Goal: Transaction & Acquisition: Purchase product/service

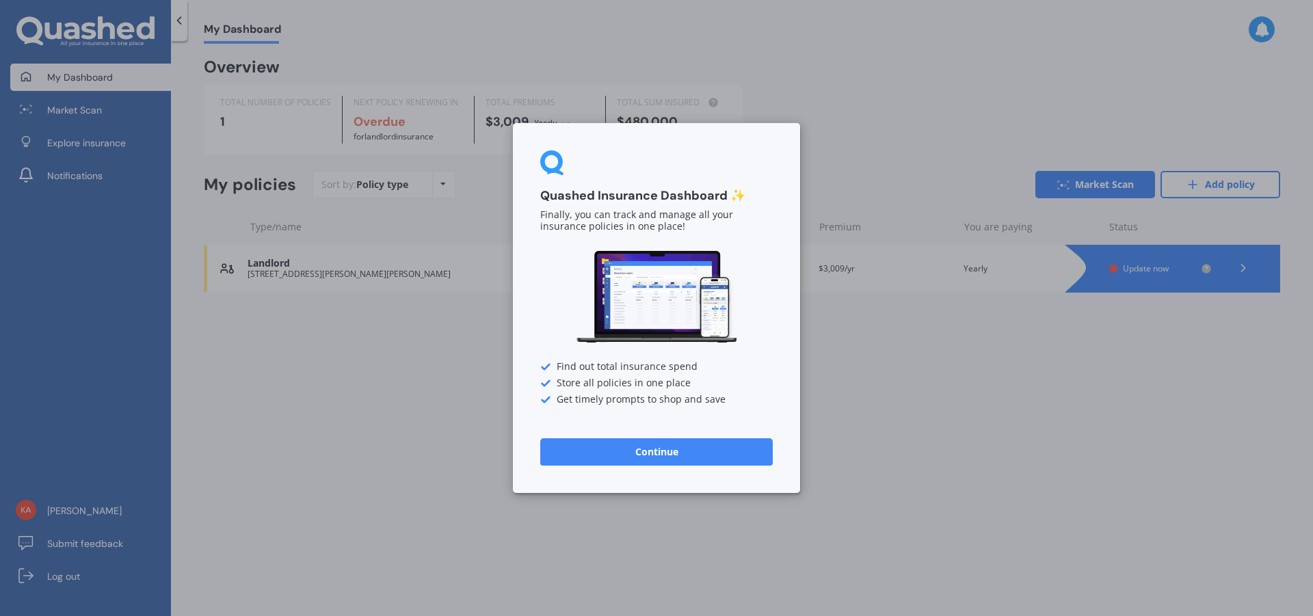
click at [648, 450] on button "Continue" at bounding box center [656, 451] width 232 height 27
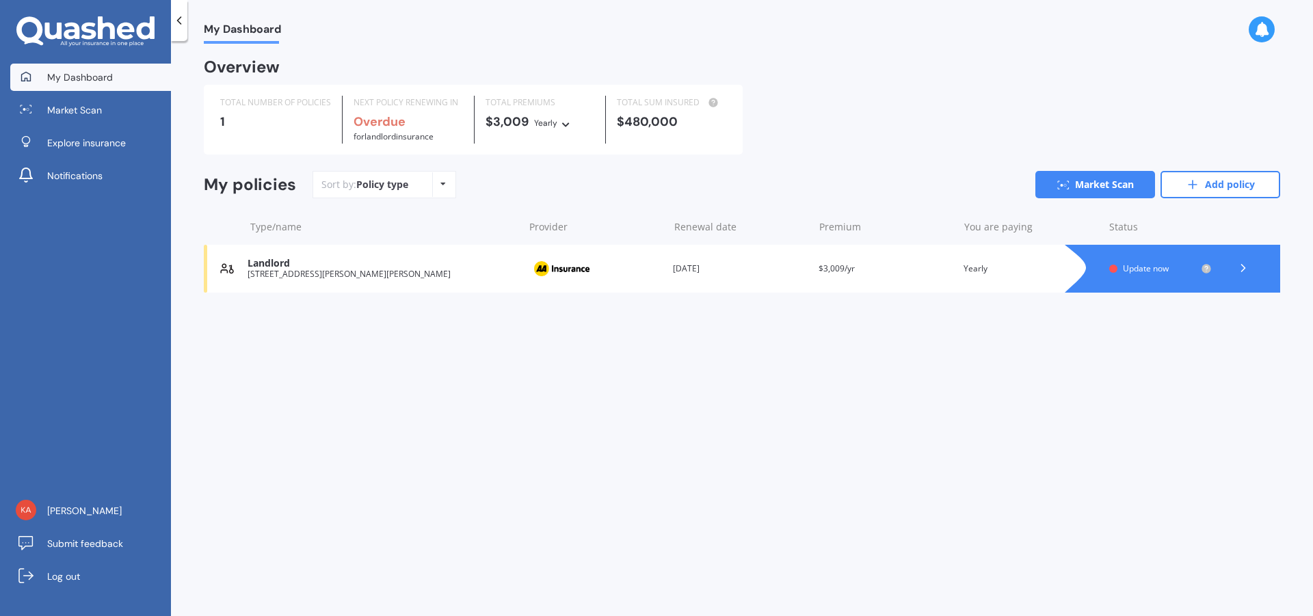
click at [442, 181] on icon at bounding box center [442, 184] width 5 height 8
click at [94, 108] on span "Market Scan" at bounding box center [74, 110] width 55 height 14
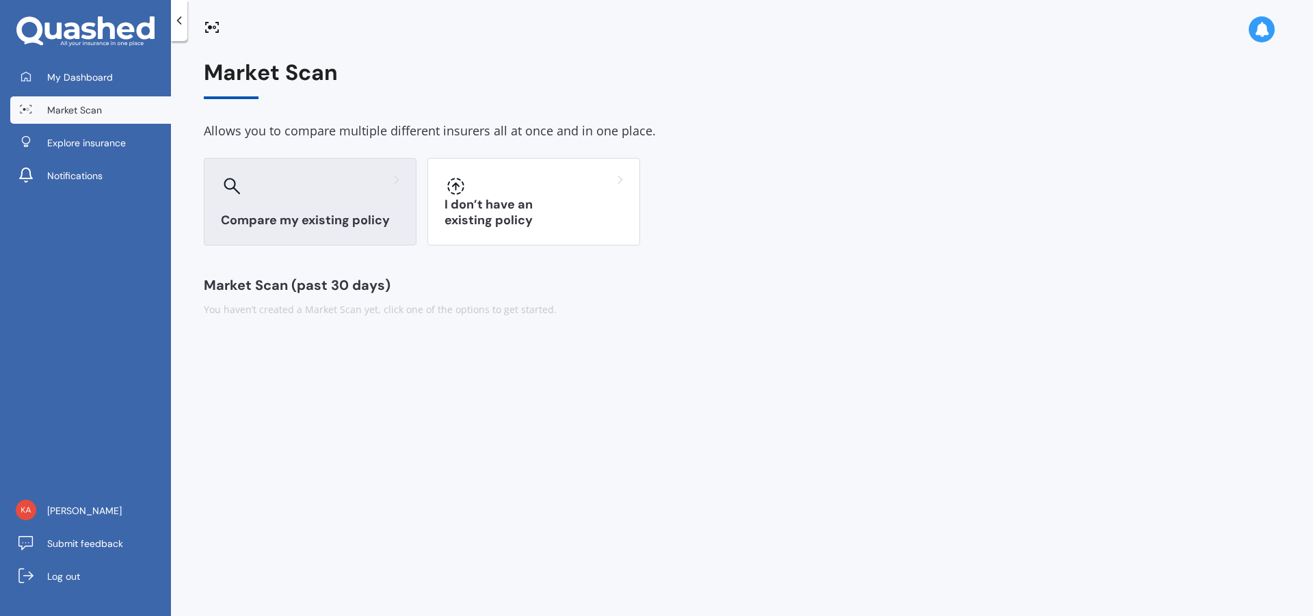
click at [306, 211] on div "Compare my existing policy" at bounding box center [310, 202] width 213 height 88
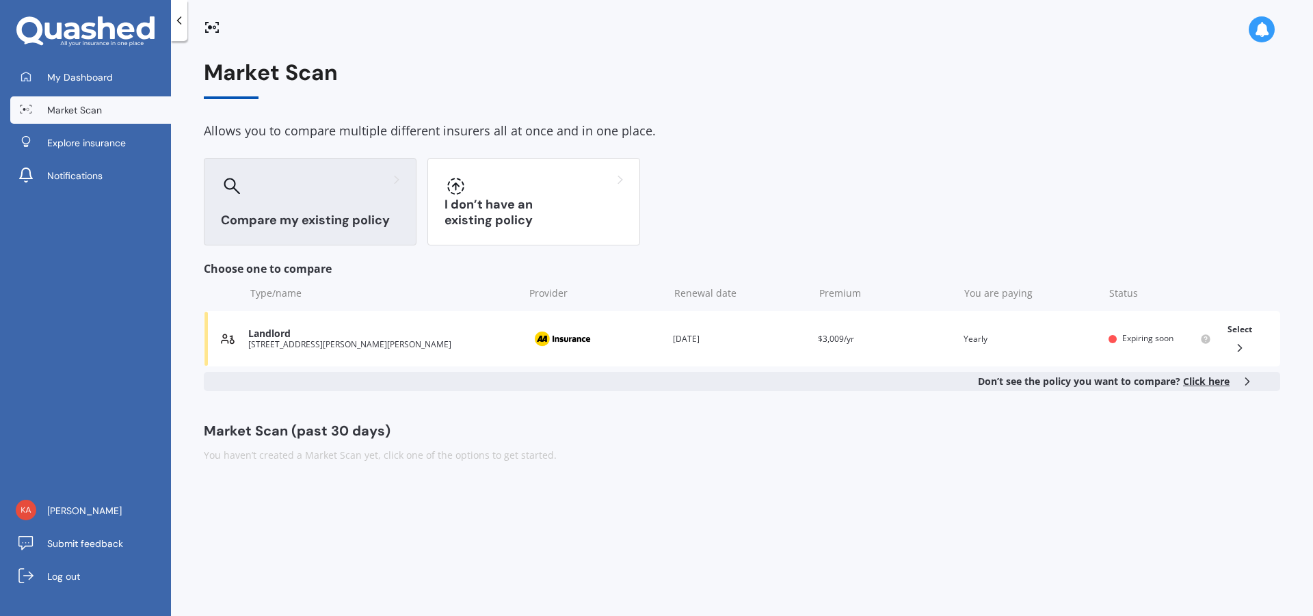
click at [1205, 379] on span "Click here" at bounding box center [1206, 381] width 46 height 13
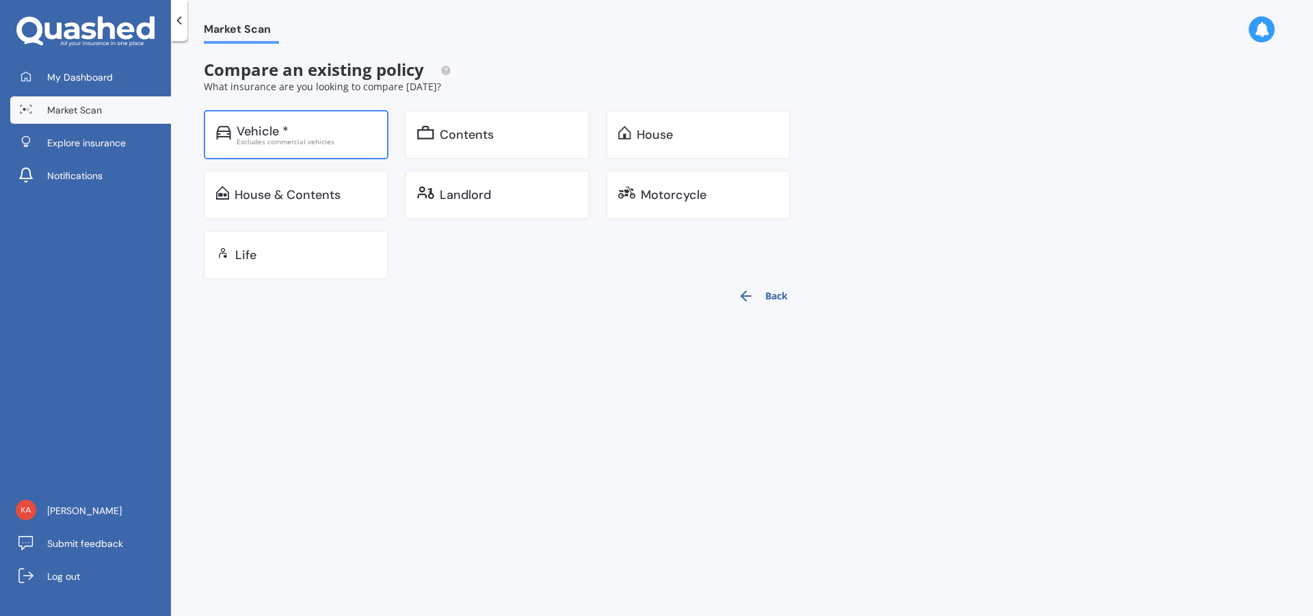
click at [261, 134] on div "Vehicle *" at bounding box center [263, 131] width 52 height 14
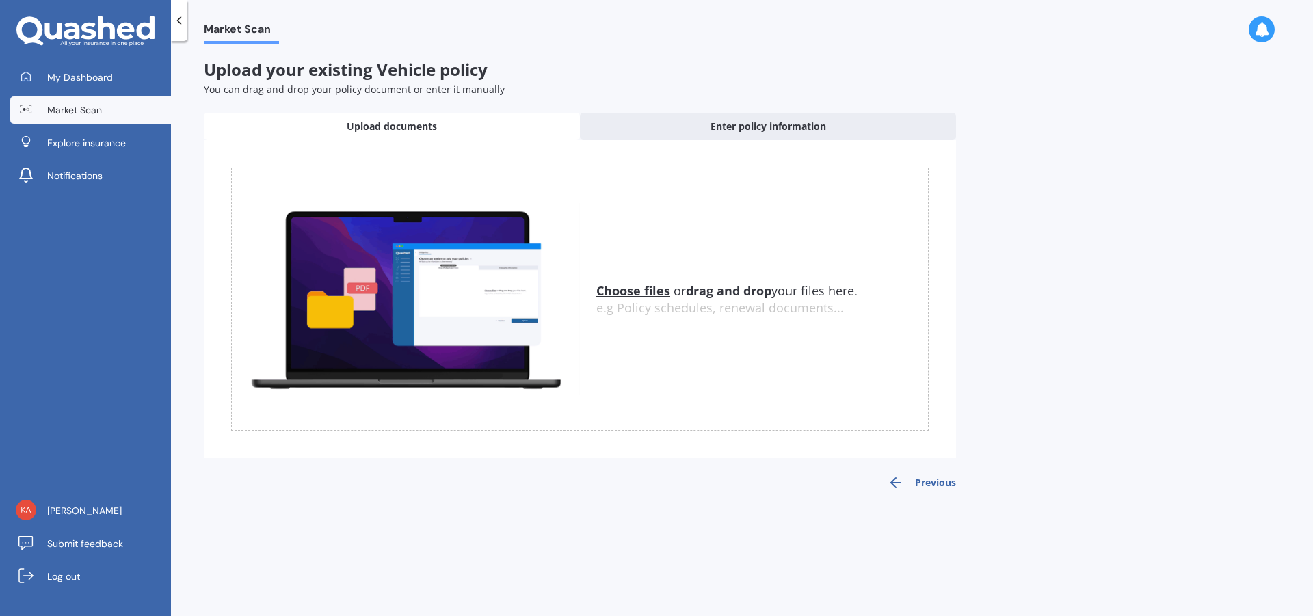
drag, startPoint x: 616, startPoint y: 312, endPoint x: 603, endPoint y: 351, distance: 40.4
click at [603, 351] on div "Choose files or drag and drop your files here. Choose files or photos e.g Polic…" at bounding box center [579, 298] width 697 height 263
click at [630, 288] on u "Choose files" at bounding box center [633, 290] width 74 height 16
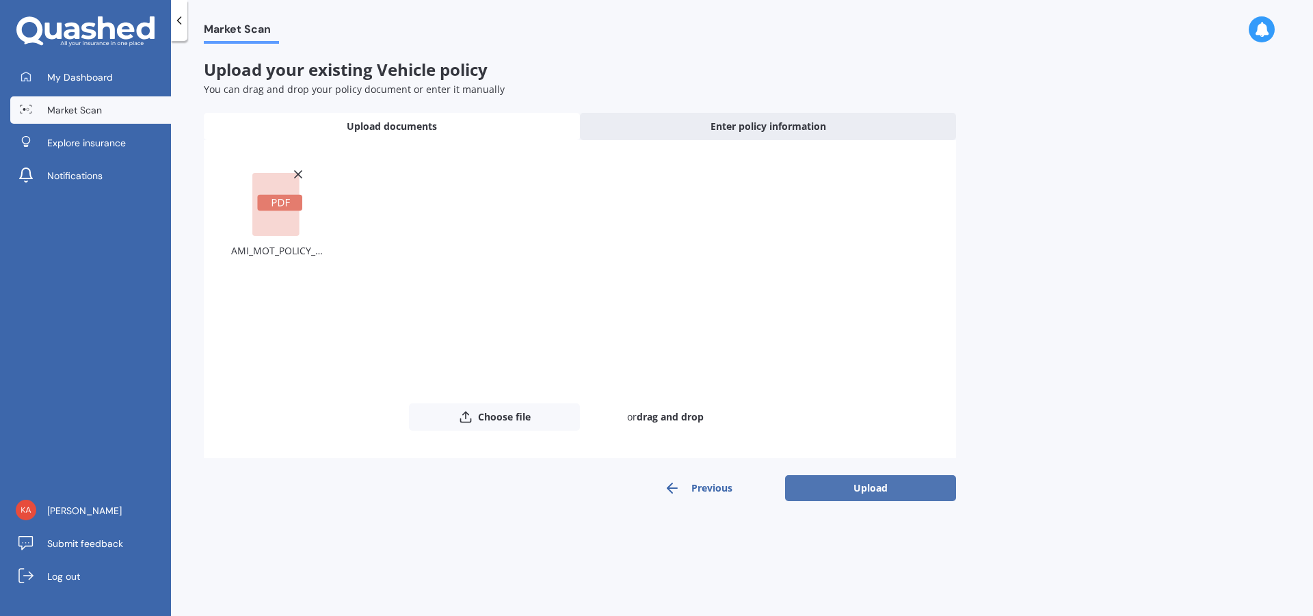
click at [878, 487] on button "Upload" at bounding box center [870, 488] width 171 height 26
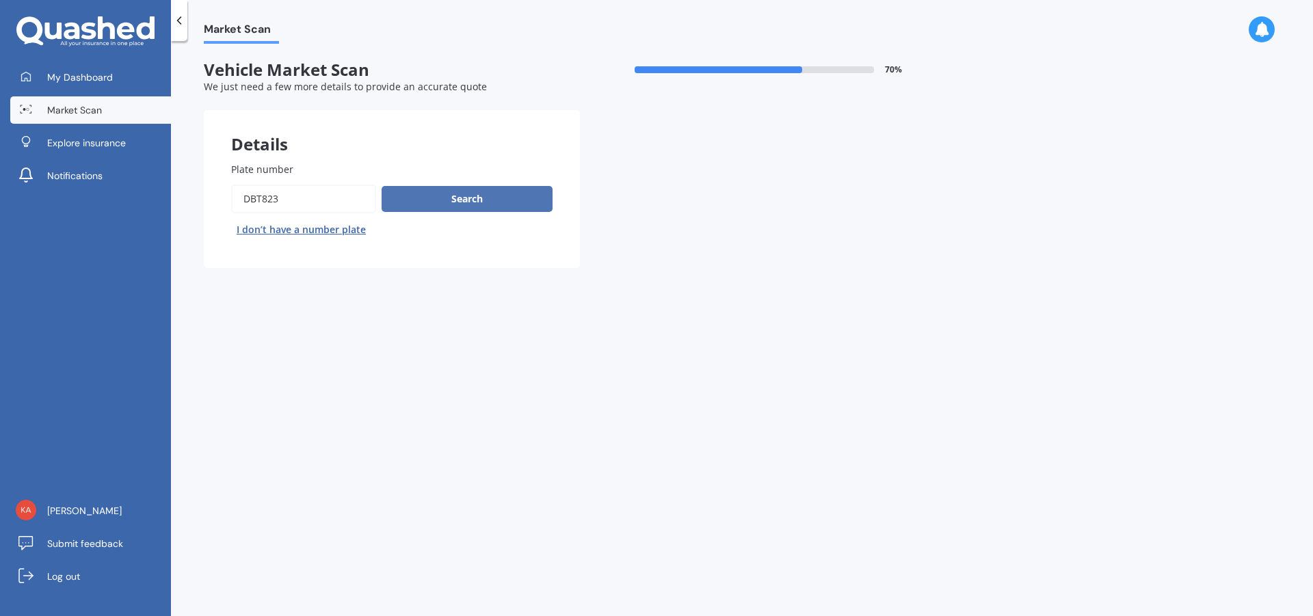
click at [454, 197] on button "Search" at bounding box center [466, 199] width 171 height 26
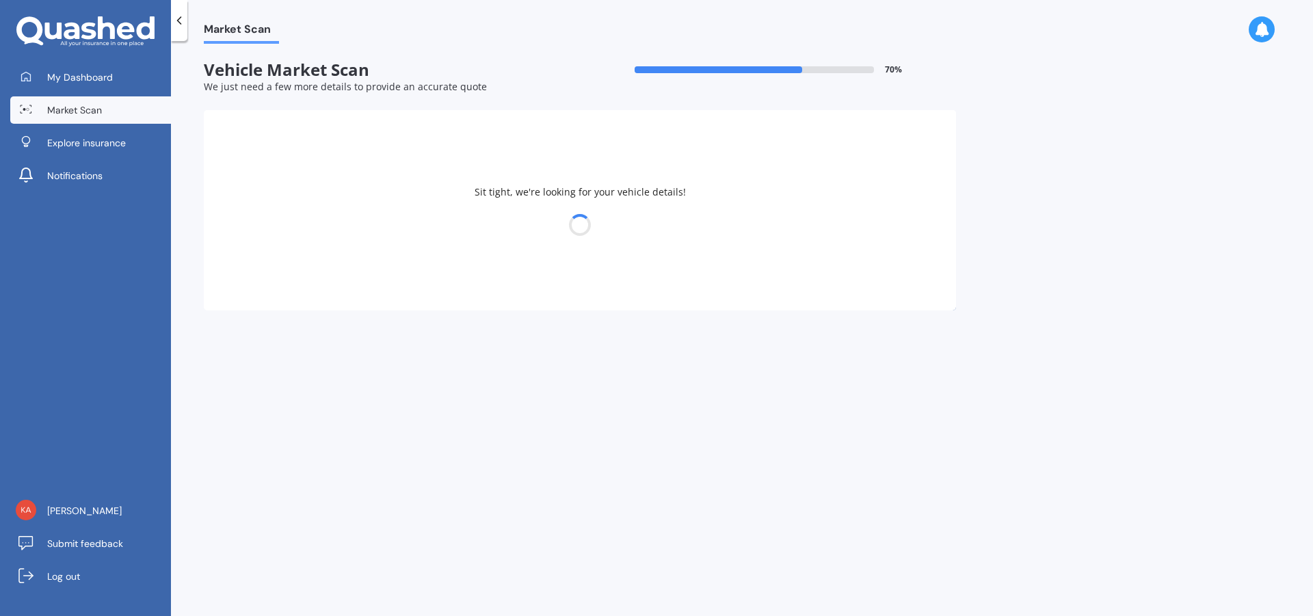
select select "TOYOTA"
select select "06"
select select "11"
select select "1962"
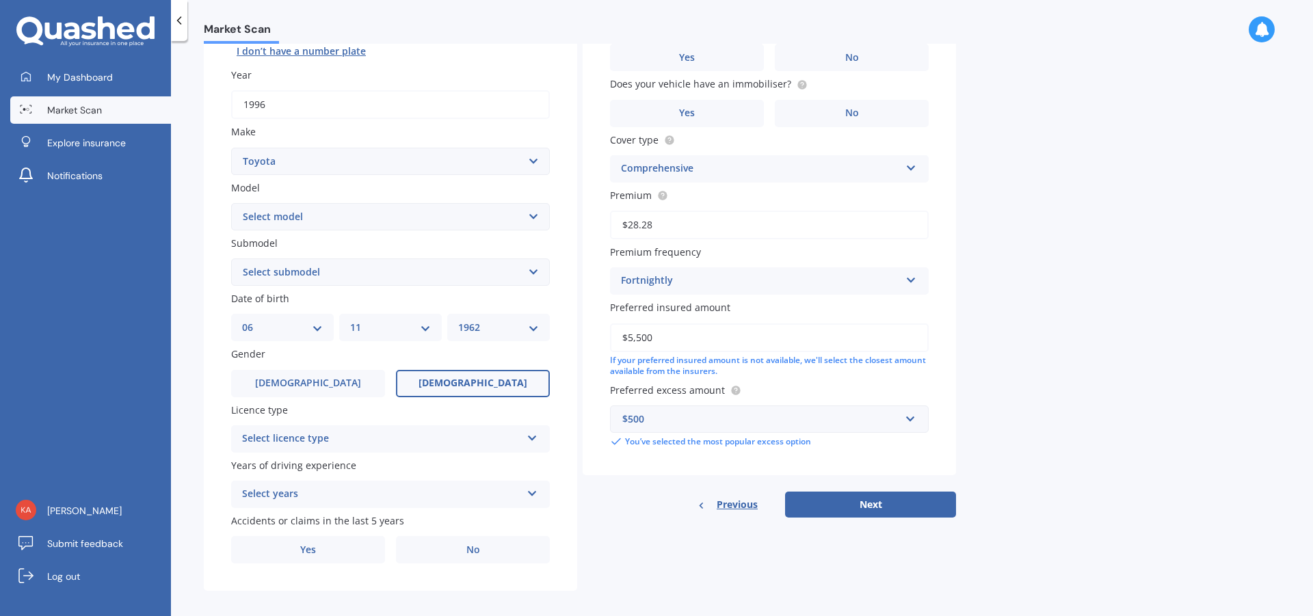
scroll to position [189, 0]
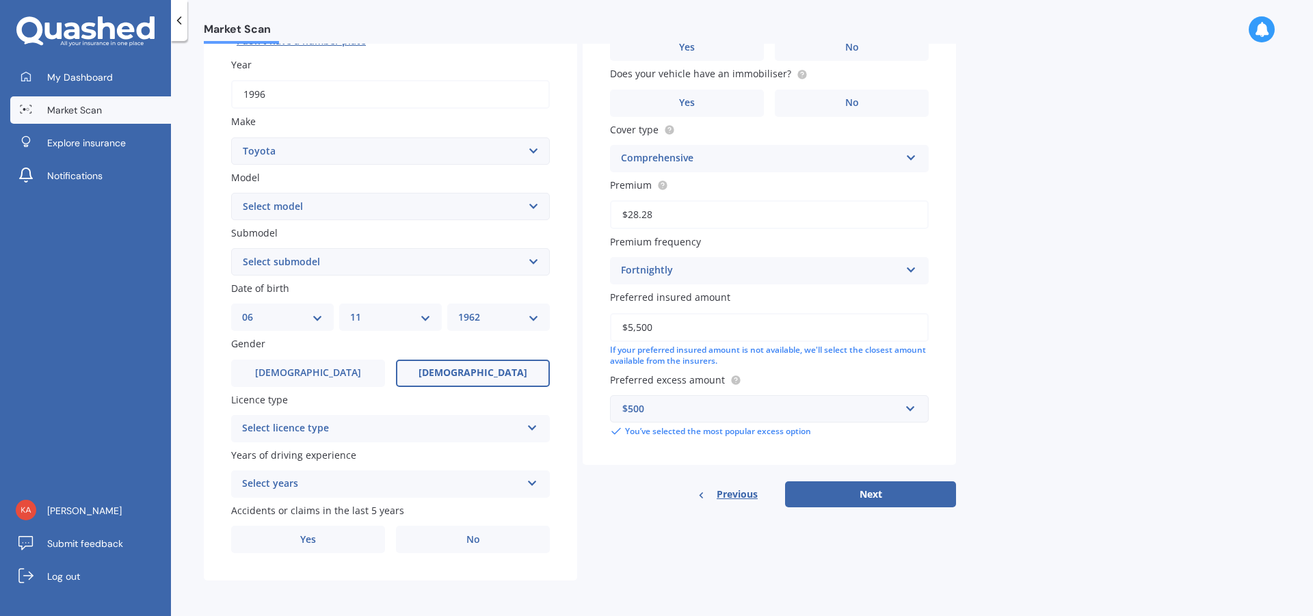
click at [310, 319] on select "DD 01 02 03 04 05 06 07 08 09 10 11 12 13 14 15 16 17 18 19 20 21 22 23 24 25 2…" at bounding box center [282, 317] width 81 height 15
select select "23"
click at [242, 310] on select "DD 01 02 03 04 05 06 07 08 09 10 11 12 13 14 15 16 17 18 19 20 21 22 23 24 25 2…" at bounding box center [282, 317] width 81 height 15
click at [424, 314] on select "MM 01 02 03 04 05 06 07 08 09 10 11 12" at bounding box center [390, 317] width 81 height 15
select select "08"
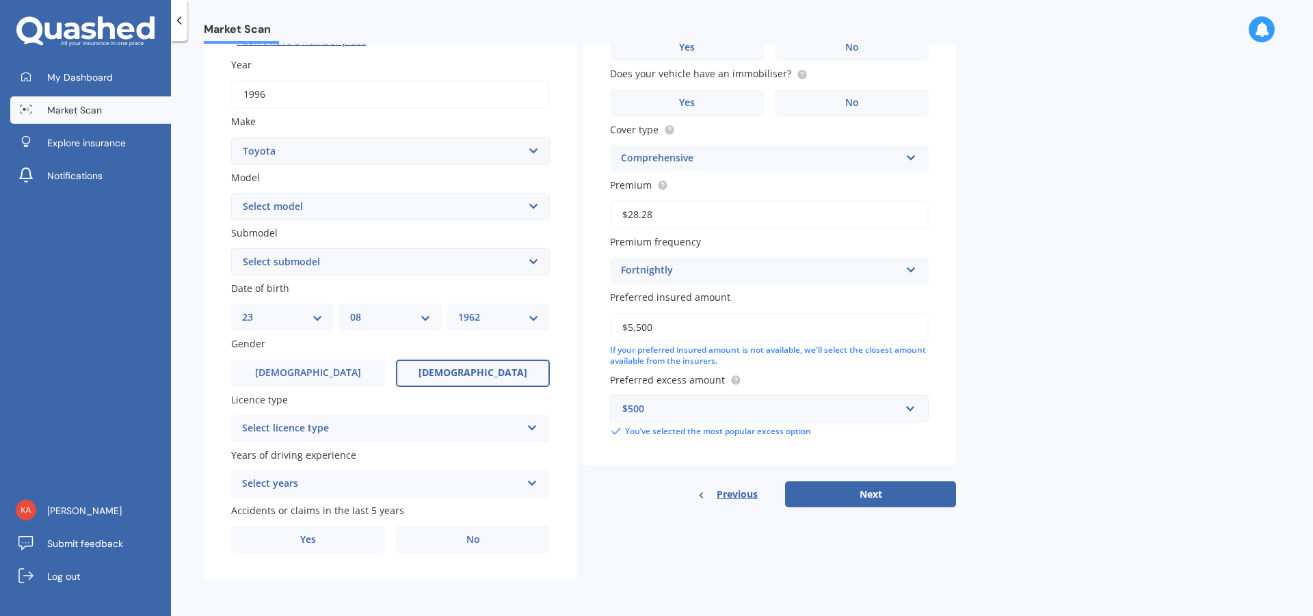
click at [350, 310] on select "MM 01 02 03 04 05 06 07 08 09 10 11 12" at bounding box center [390, 317] width 81 height 15
click at [535, 315] on select "YYYY 2025 2024 2023 2022 2021 2020 2019 2018 2017 2016 2015 2014 2013 2012 2011…" at bounding box center [498, 317] width 81 height 15
select select "1996"
click at [458, 310] on select "YYYY 2025 2024 2023 2022 2021 2020 2019 2018 2017 2016 2015 2014 2013 2012 2011…" at bounding box center [498, 317] width 81 height 15
click at [298, 367] on span "[DEMOGRAPHIC_DATA]" at bounding box center [308, 373] width 109 height 12
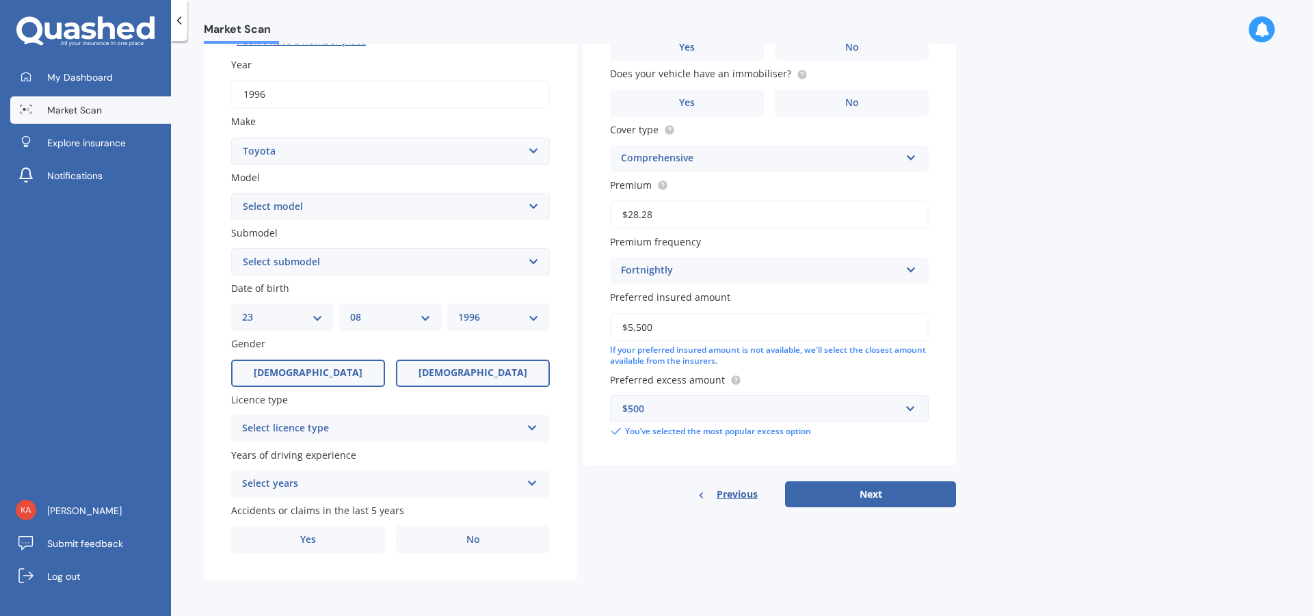
click at [0, 0] on input "[DEMOGRAPHIC_DATA]" at bounding box center [0, 0] width 0 height 0
click at [529, 430] on icon at bounding box center [532, 425] width 12 height 10
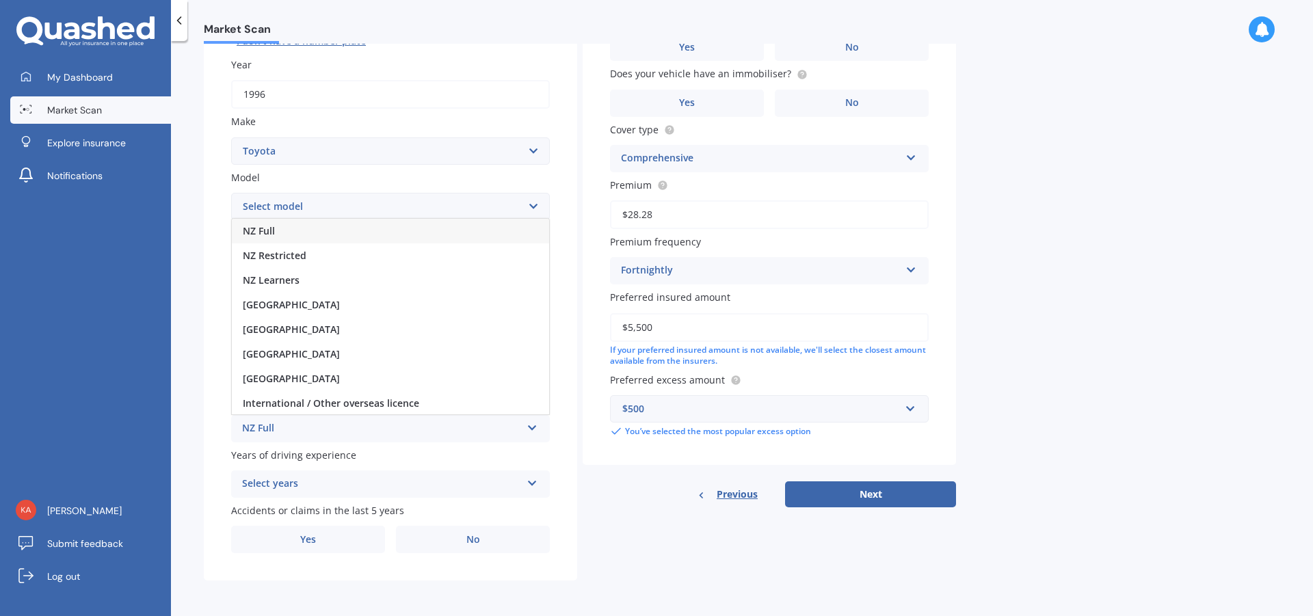
click at [262, 230] on span "NZ Full" at bounding box center [259, 230] width 32 height 13
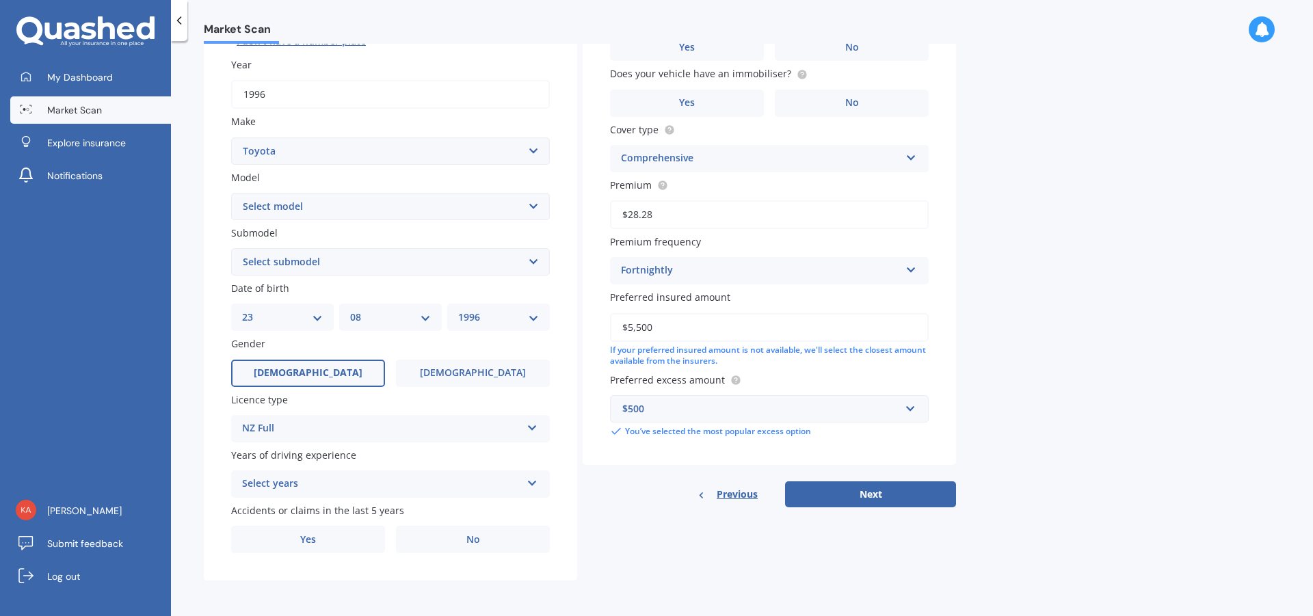
click at [531, 478] on icon at bounding box center [532, 481] width 12 height 10
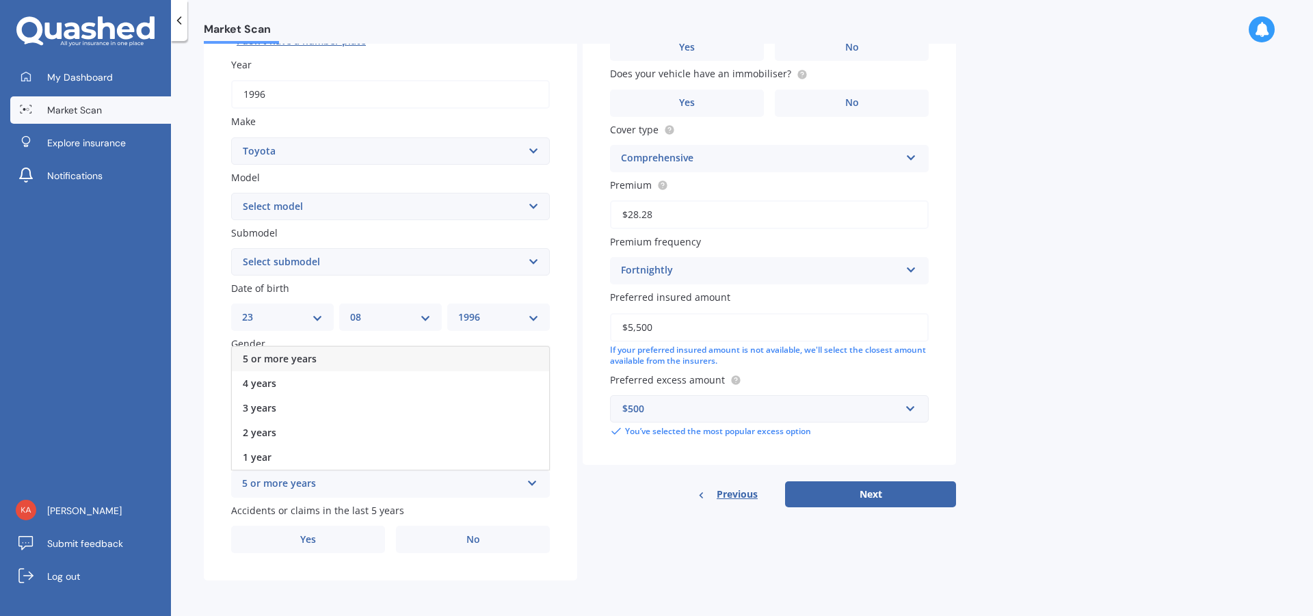
click at [287, 356] on span "5 or more years" at bounding box center [280, 358] width 74 height 13
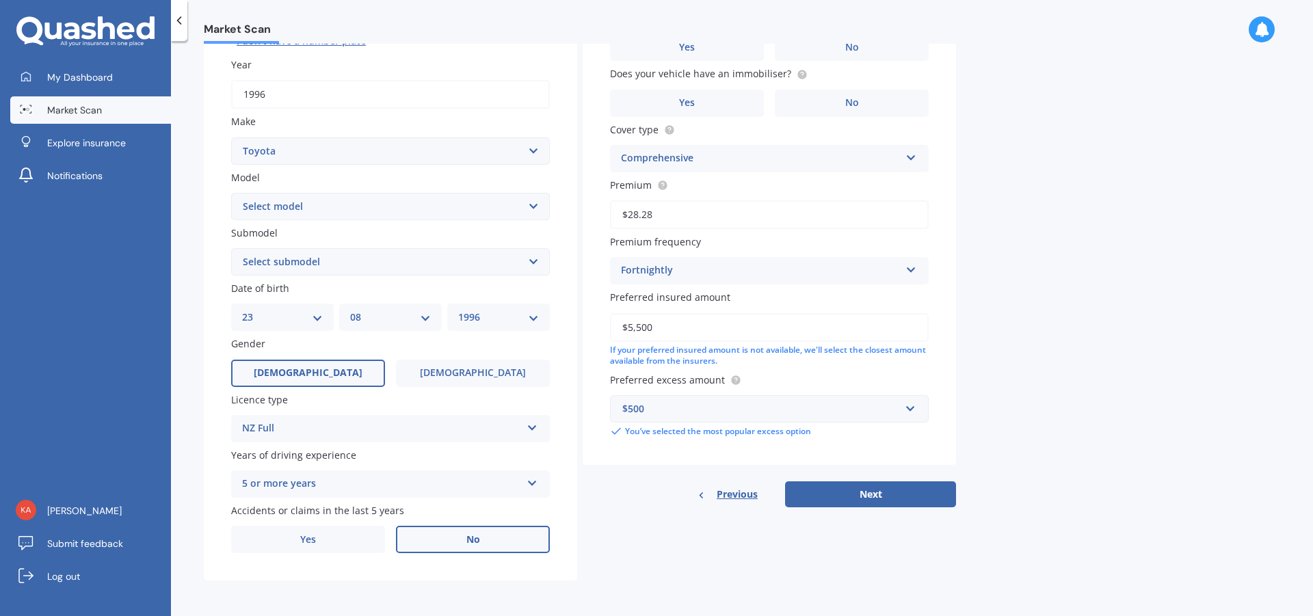
click at [456, 537] on label "No" at bounding box center [473, 539] width 154 height 27
click at [0, 0] on input "No" at bounding box center [0, 0] width 0 height 0
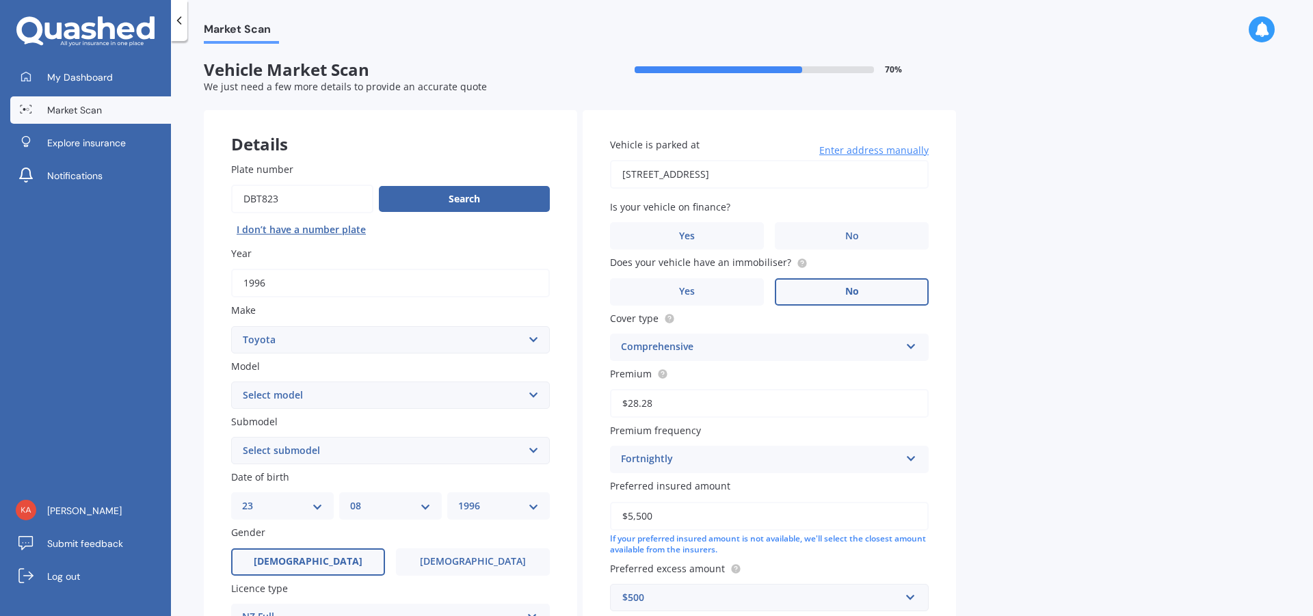
click at [852, 288] on span "No" at bounding box center [852, 292] width 14 height 12
click at [0, 0] on input "No" at bounding box center [0, 0] width 0 height 0
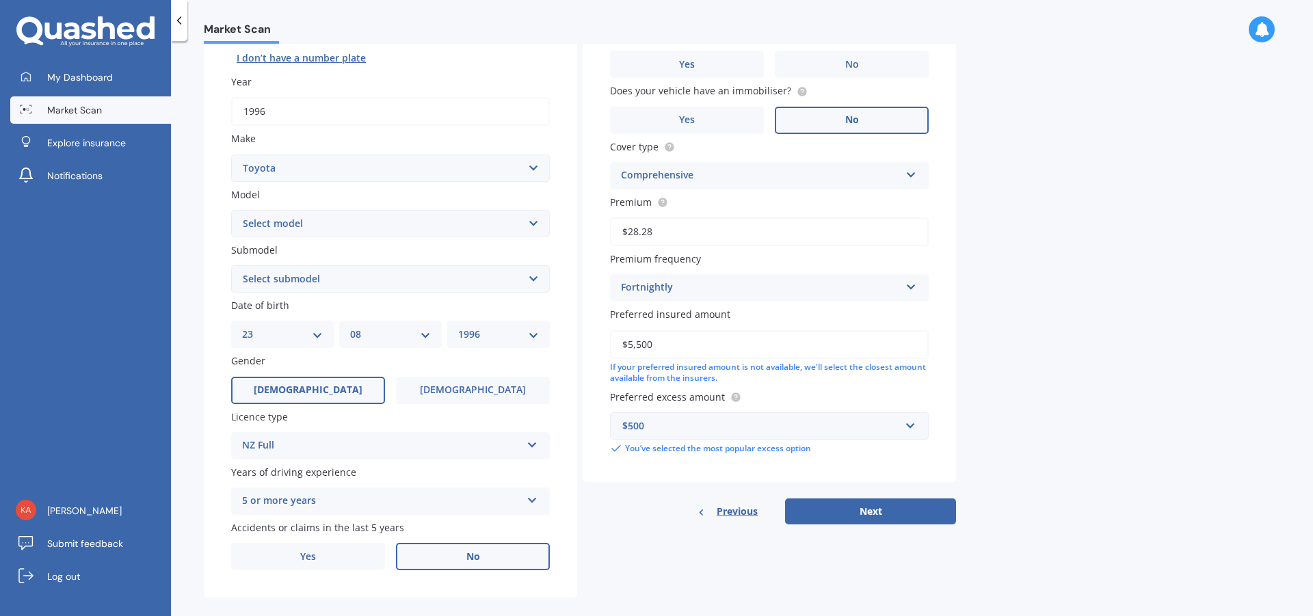
scroll to position [189, 0]
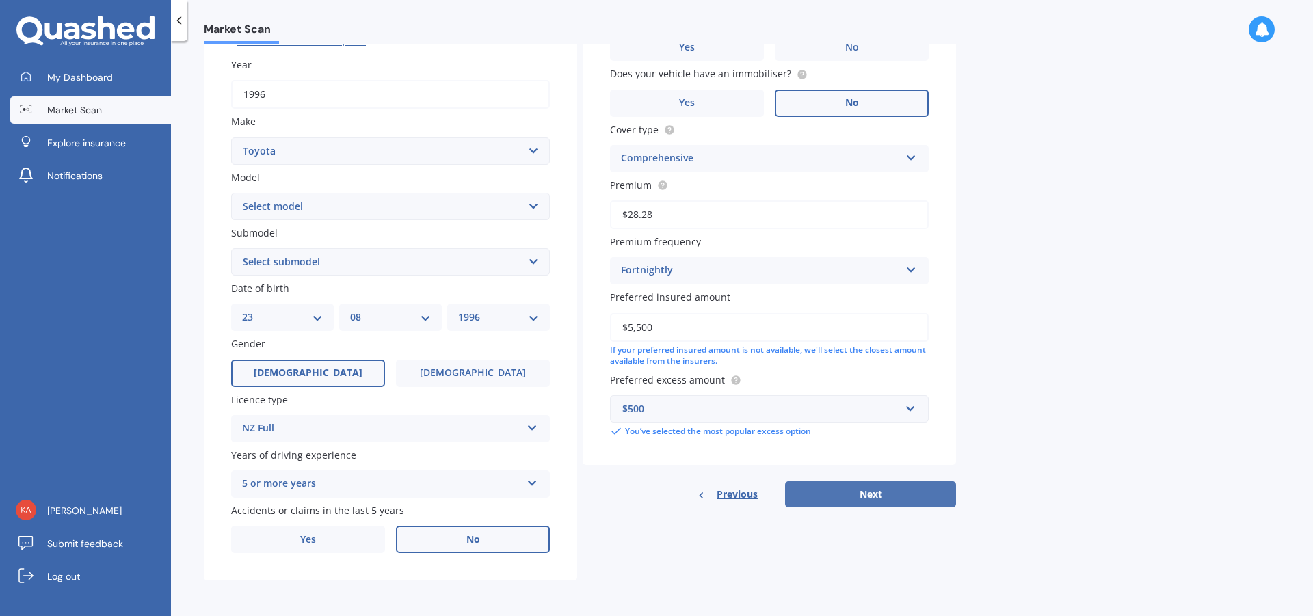
click at [864, 490] on button "Next" at bounding box center [870, 494] width 171 height 26
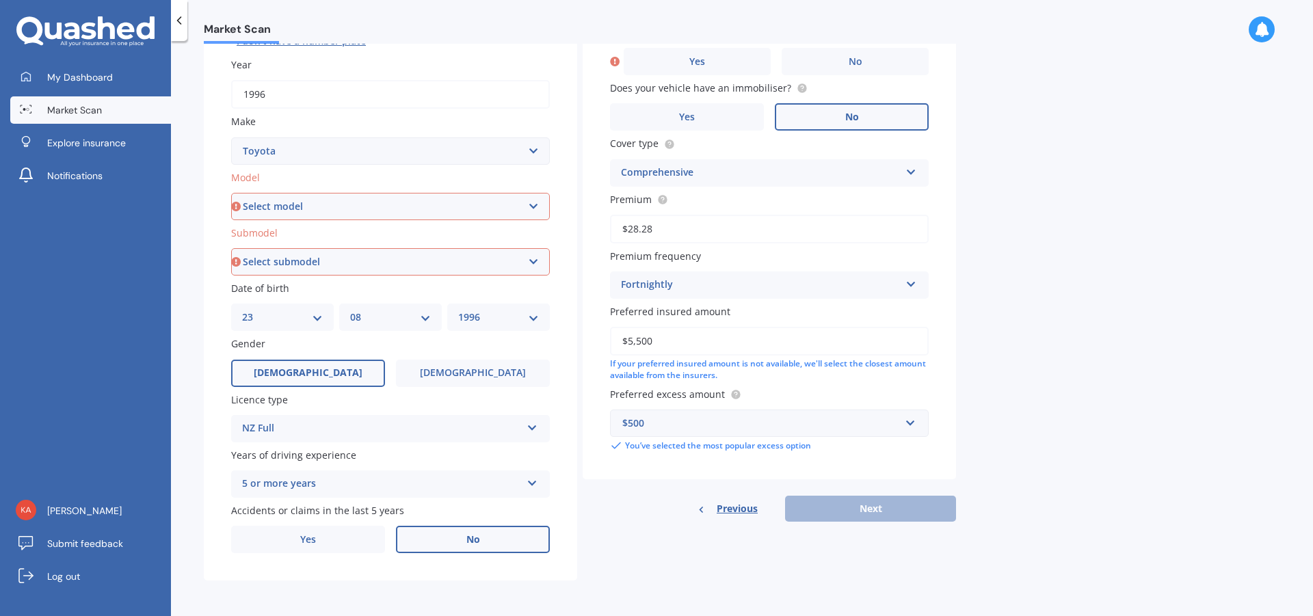
click at [537, 204] on select "Select model 4 Runner 86 [PERSON_NAME] Alphard Altezza Aqua Aristo Aurion Auris…" at bounding box center [390, 206] width 319 height 27
select select "RAV-4"
click at [231, 193] on select "Select model 4 Runner 86 [PERSON_NAME] Alphard Altezza Aqua Aristo Aurion Auris…" at bounding box center [390, 206] width 319 height 27
click at [533, 260] on select "Select submodel Diesel EV GX SUV 2.2/4WD/6AT Hybrid Hybrid 2WD Petrol" at bounding box center [390, 261] width 319 height 27
select select "PETROL"
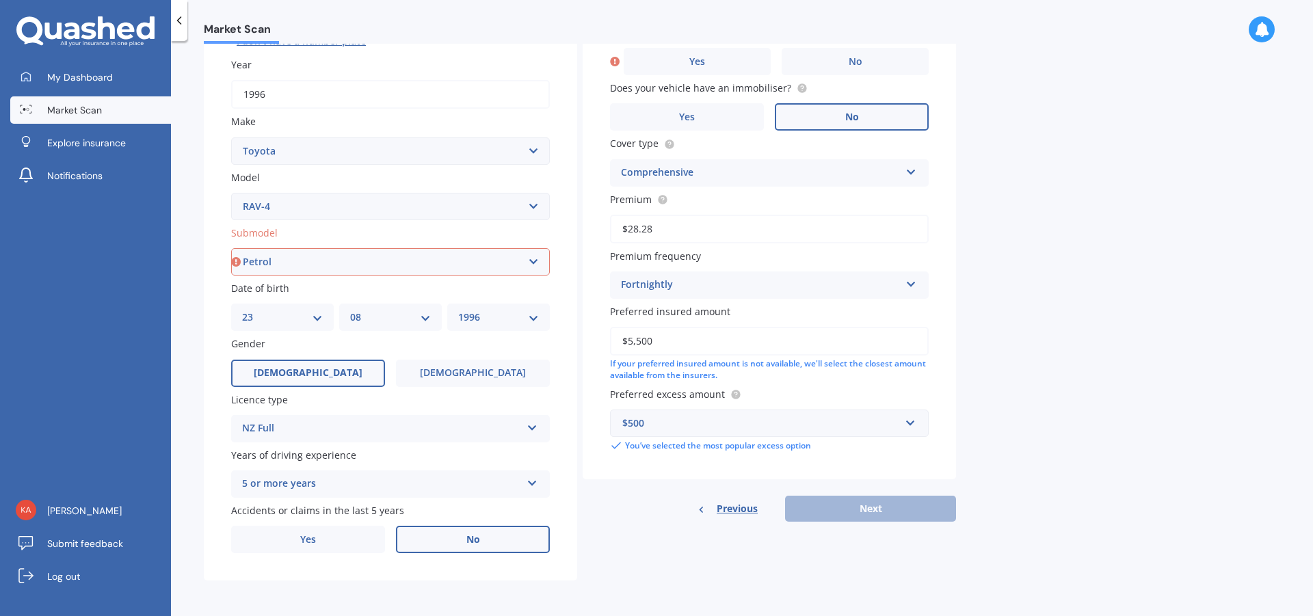
click at [231, 248] on select "Select submodel Diesel EV GX SUV 2.2/4WD/6AT Hybrid Hybrid 2WD Petrol" at bounding box center [390, 261] width 319 height 27
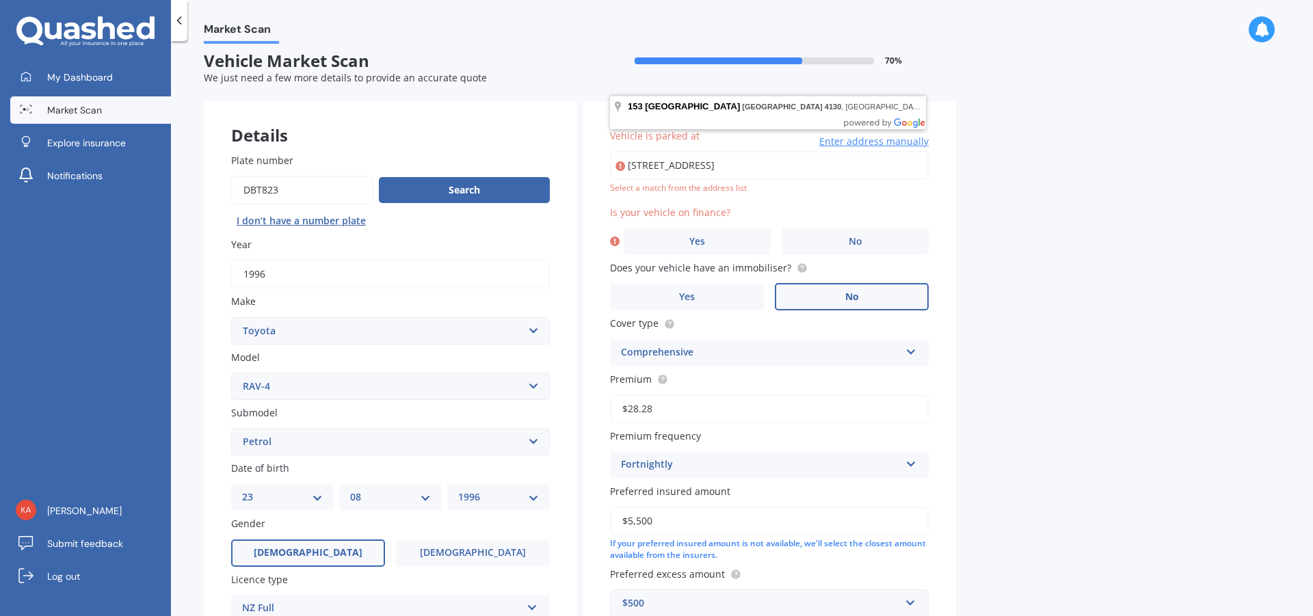
scroll to position [0, 0]
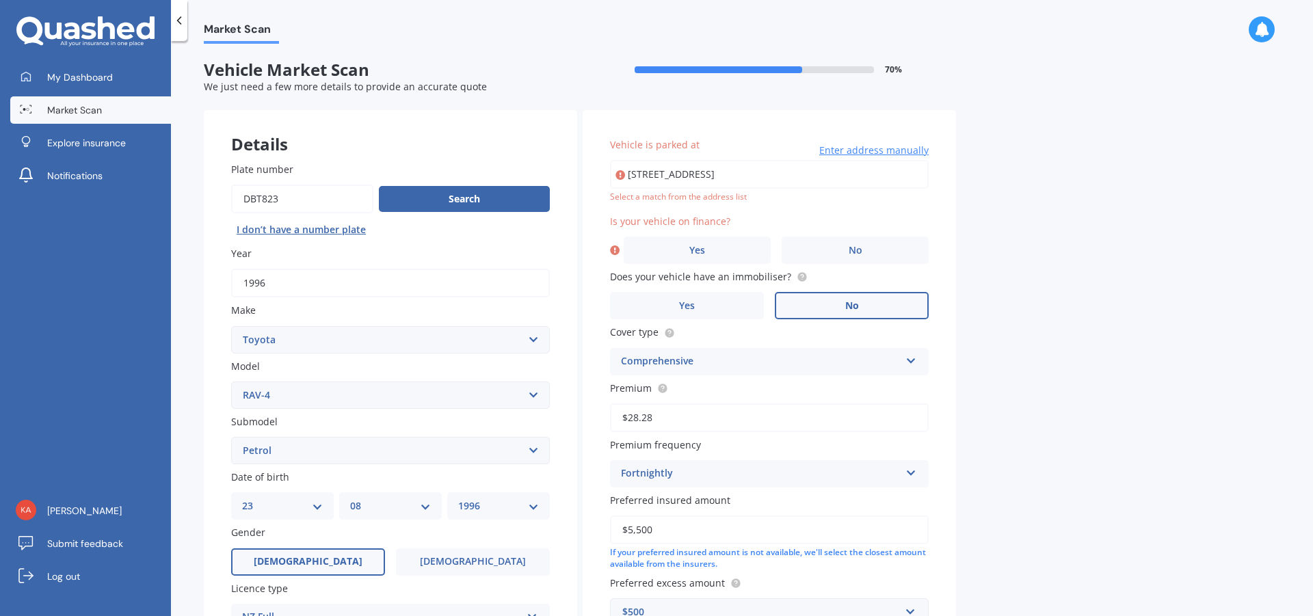
type input "[STREET_ADDRESS]"
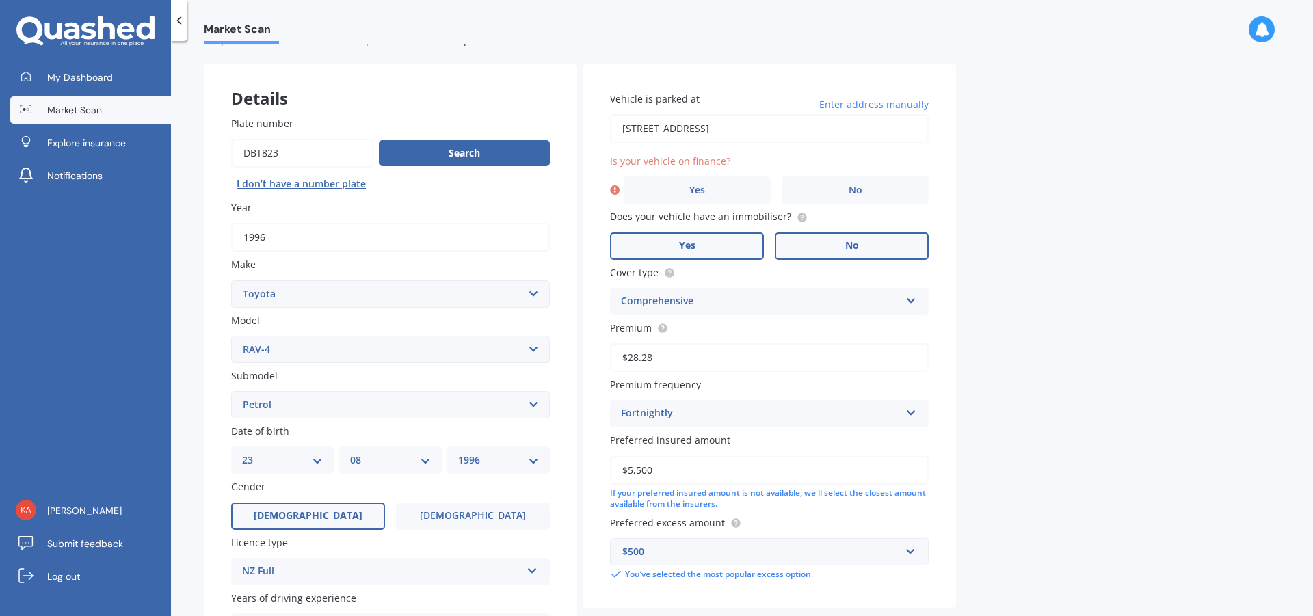
scroll to position [68, 0]
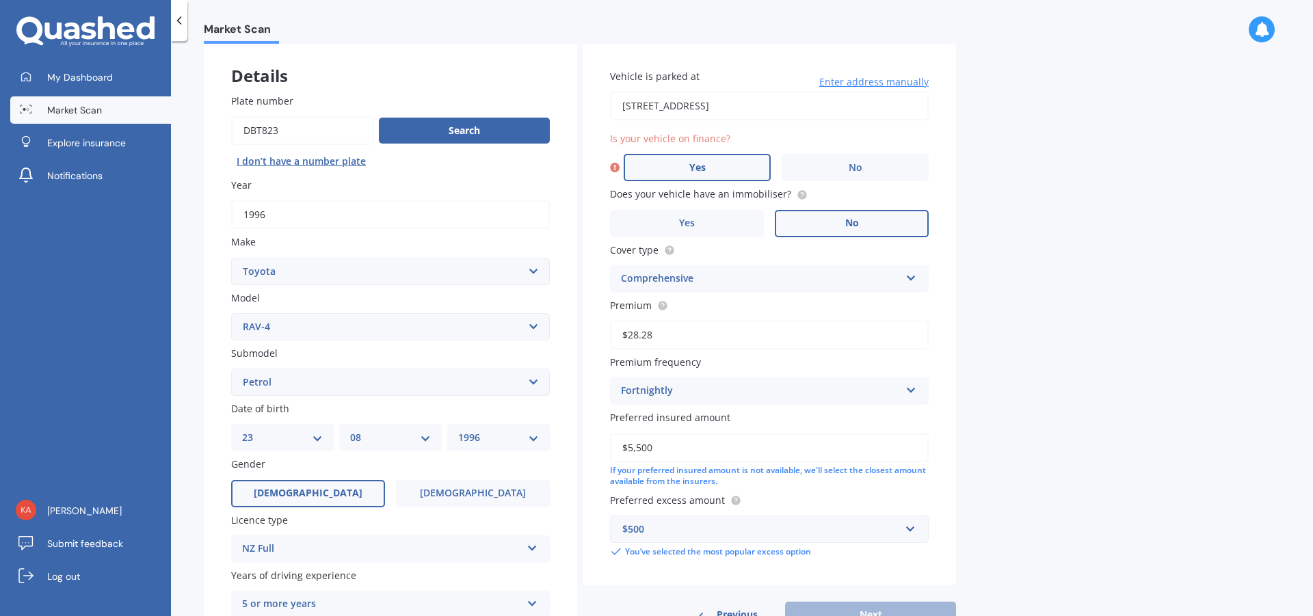
click at [699, 163] on span "Yes" at bounding box center [697, 168] width 16 height 12
click at [0, 0] on input "Yes" at bounding box center [0, 0] width 0 height 0
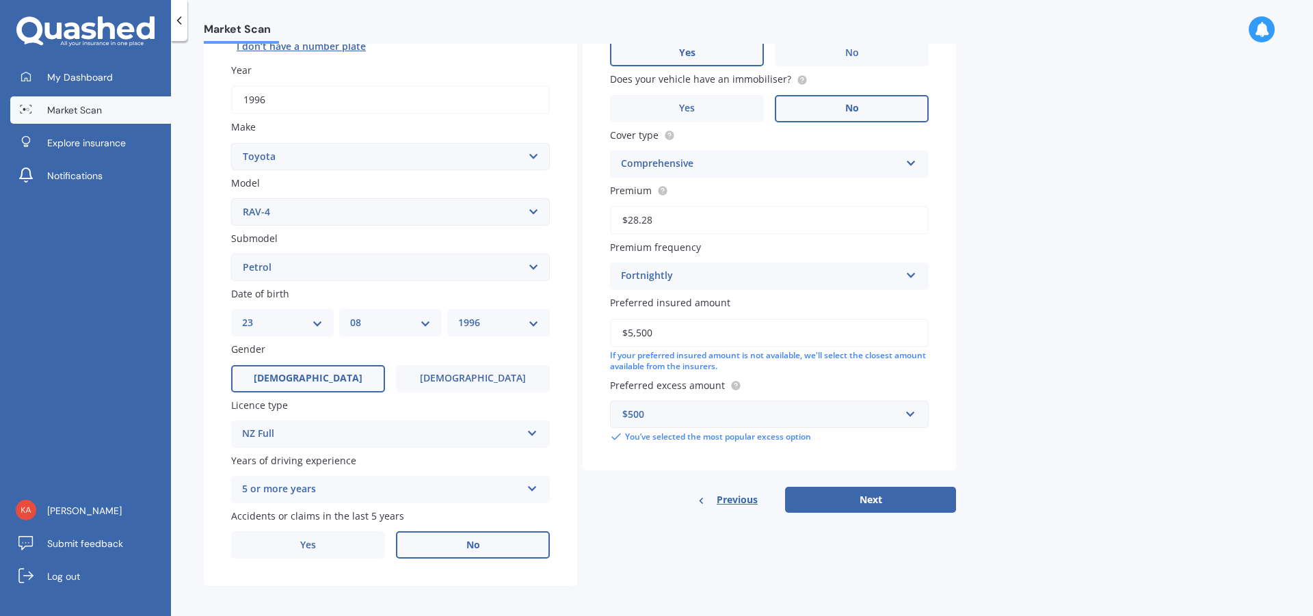
scroll to position [189, 0]
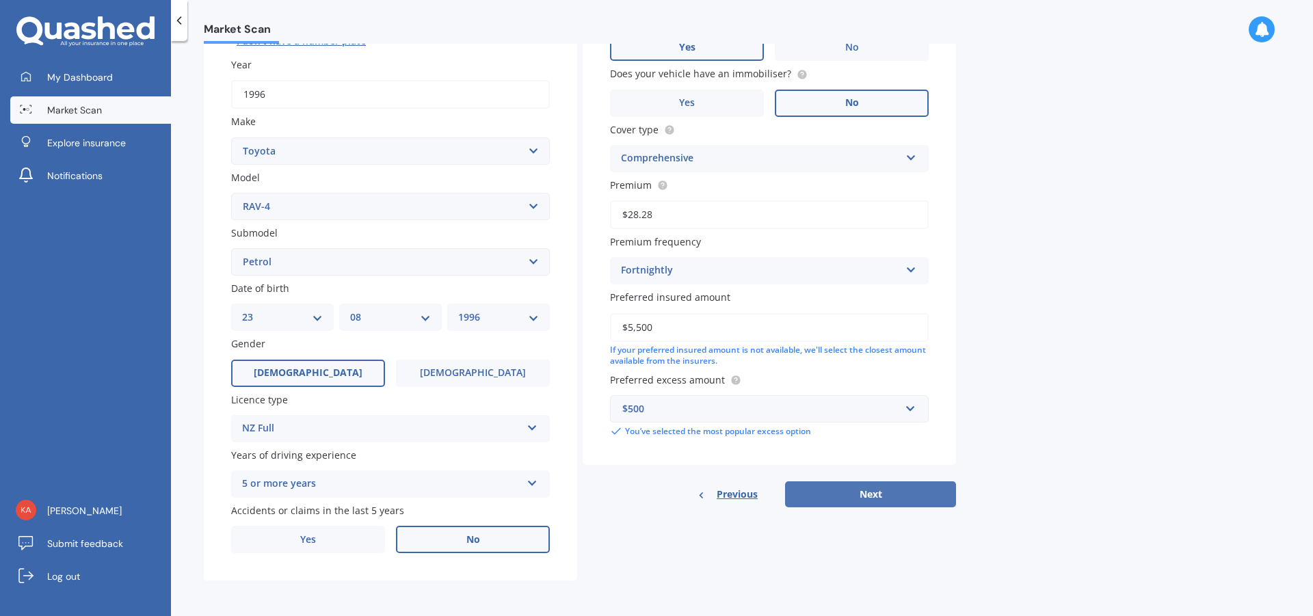
click at [869, 487] on button "Next" at bounding box center [870, 494] width 171 height 26
select select "23"
select select "08"
select select "1996"
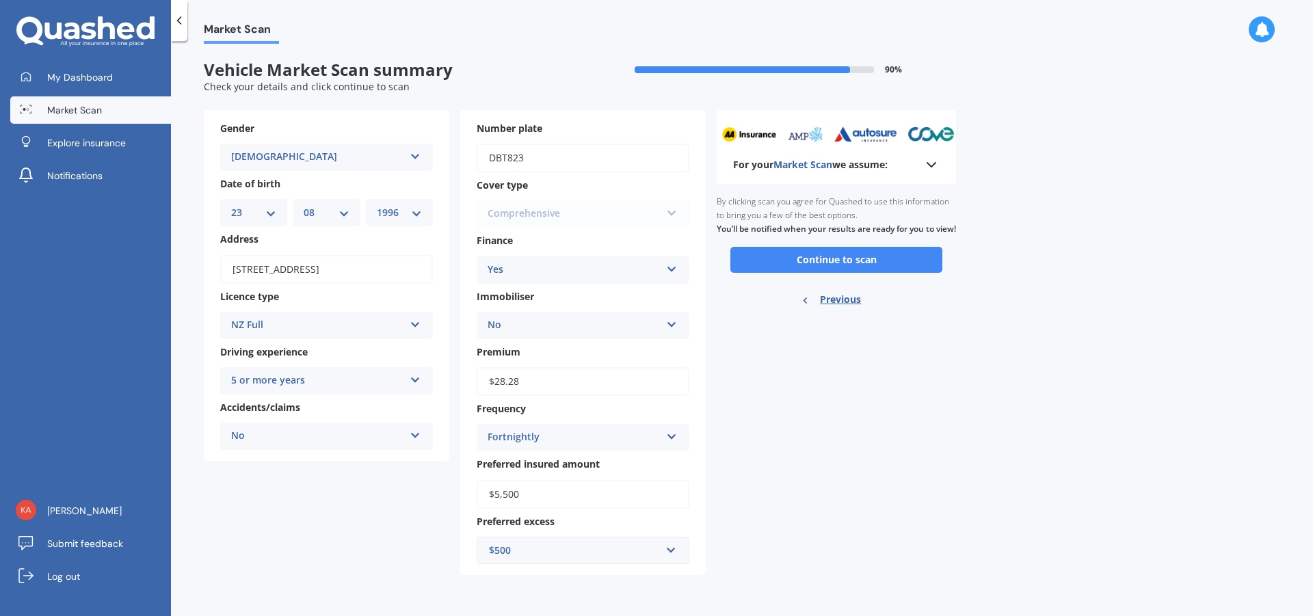
scroll to position [0, 0]
click at [820, 265] on button "Continue to scan" at bounding box center [836, 260] width 212 height 26
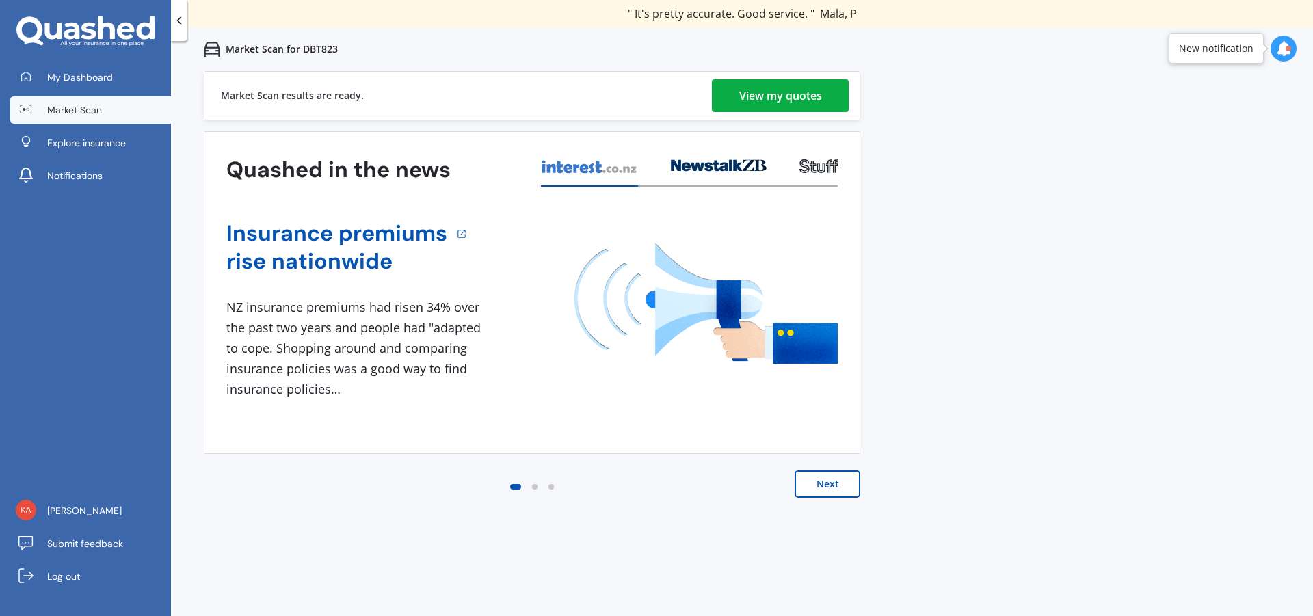
click at [761, 90] on div "View my quotes" at bounding box center [780, 95] width 83 height 33
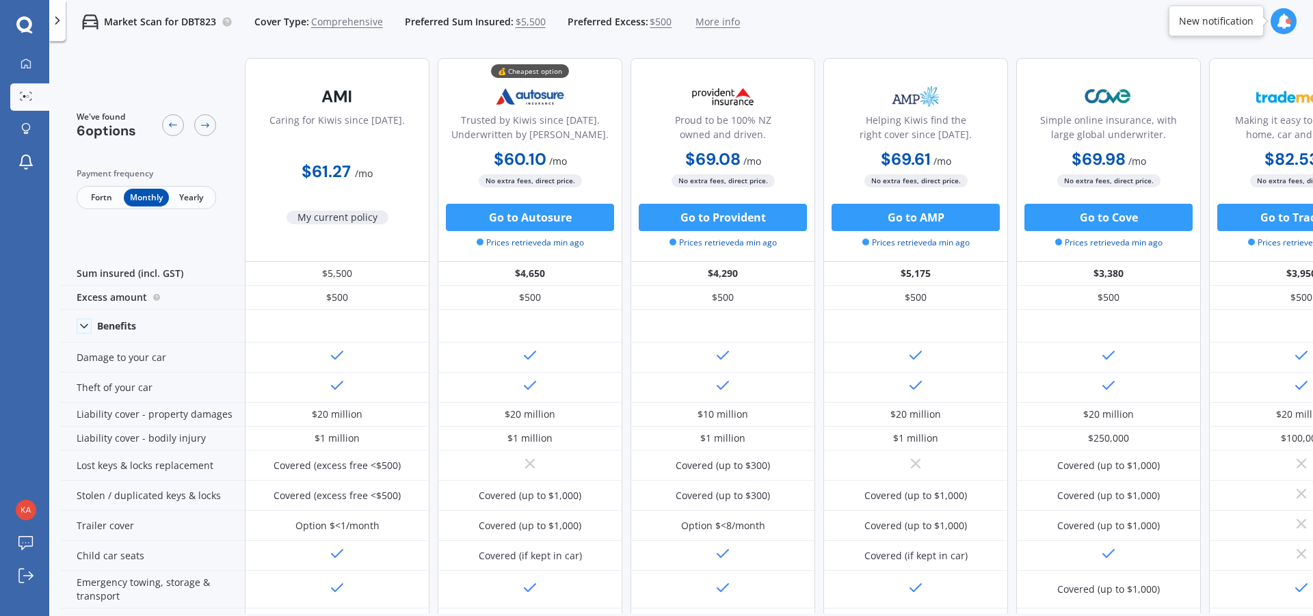
click at [92, 200] on span "Fortn" at bounding box center [101, 198] width 44 height 18
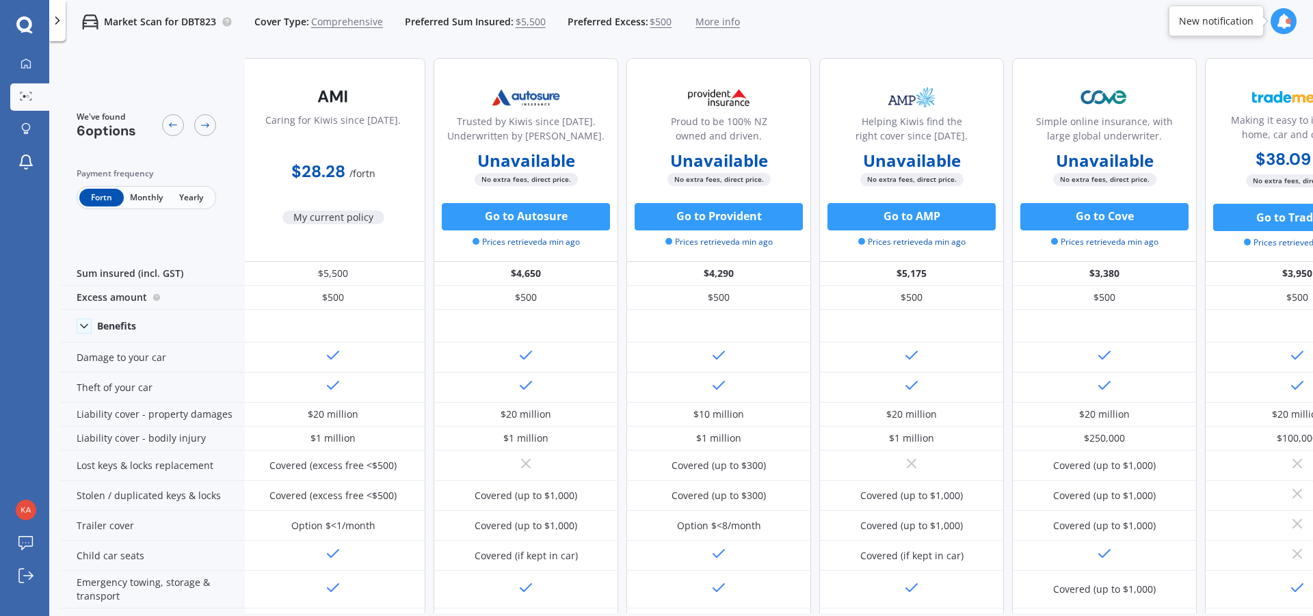
scroll to position [0, 3]
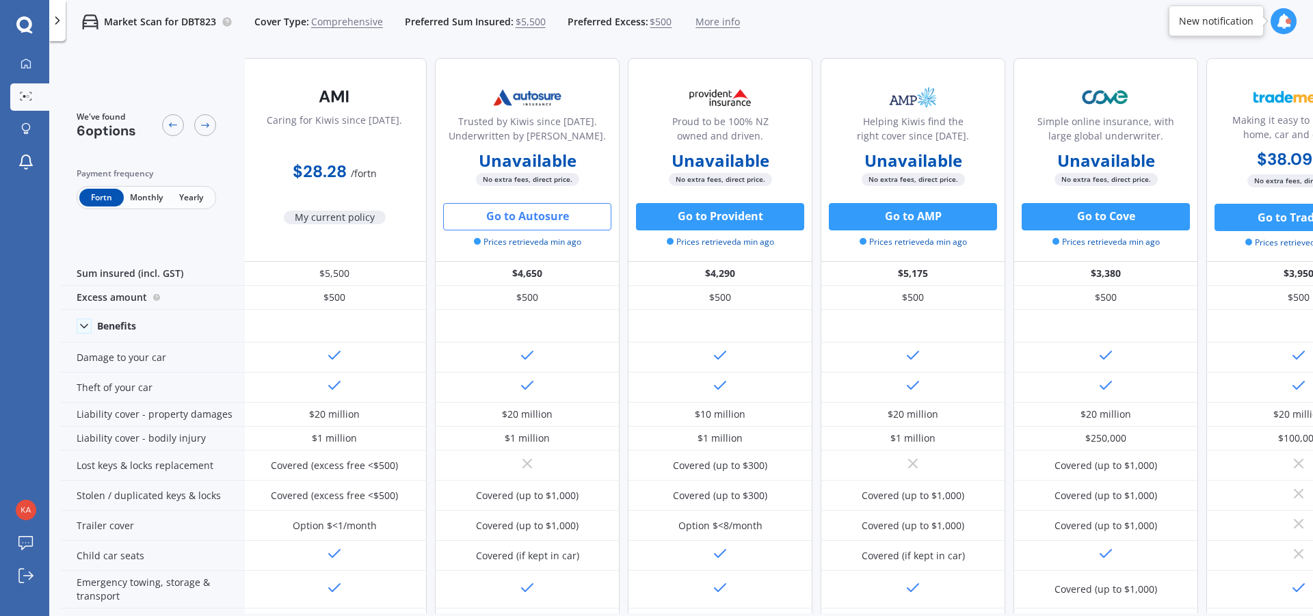
click at [518, 213] on button "Go to Autosure" at bounding box center [527, 216] width 168 height 27
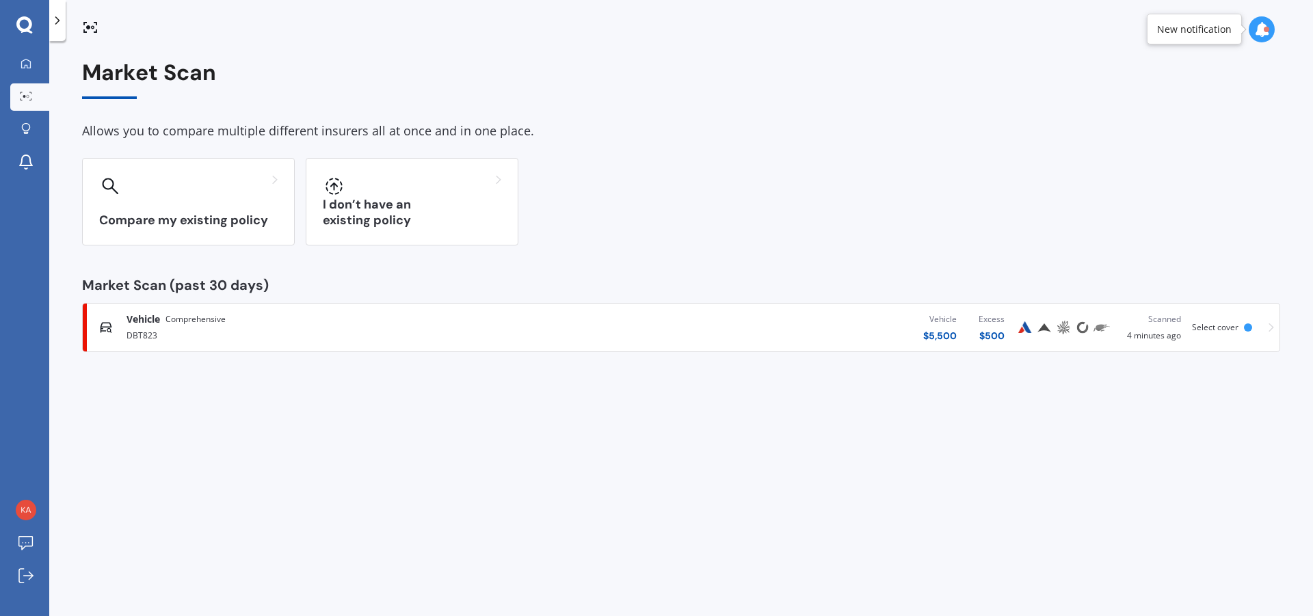
click at [149, 315] on span "Vehicle" at bounding box center [142, 319] width 33 height 14
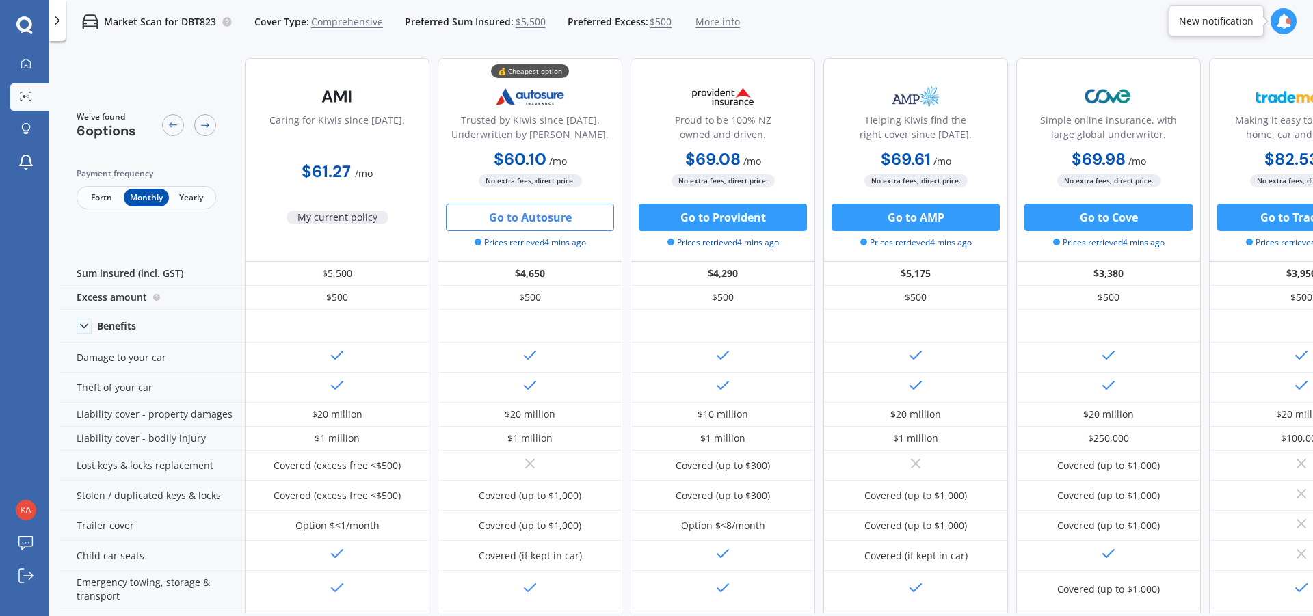
click at [94, 196] on span "Fortn" at bounding box center [101, 198] width 44 height 18
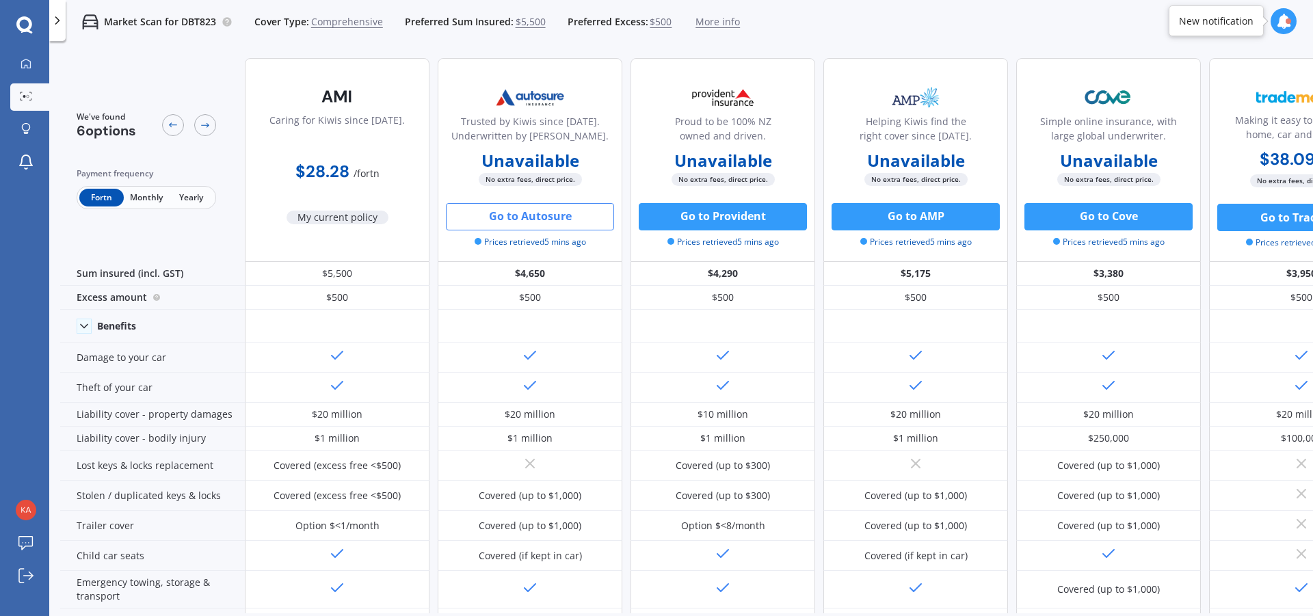
click at [143, 195] on span "Monthly" at bounding box center [146, 198] width 44 height 18
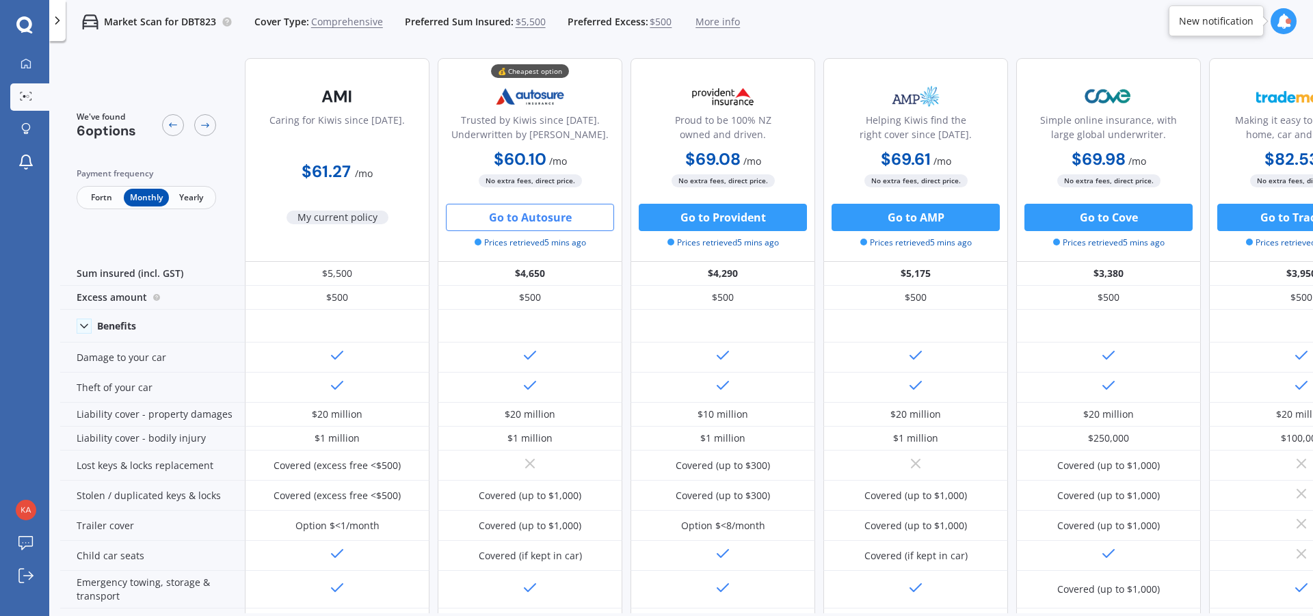
click at [95, 191] on span "Fortn" at bounding box center [101, 198] width 44 height 18
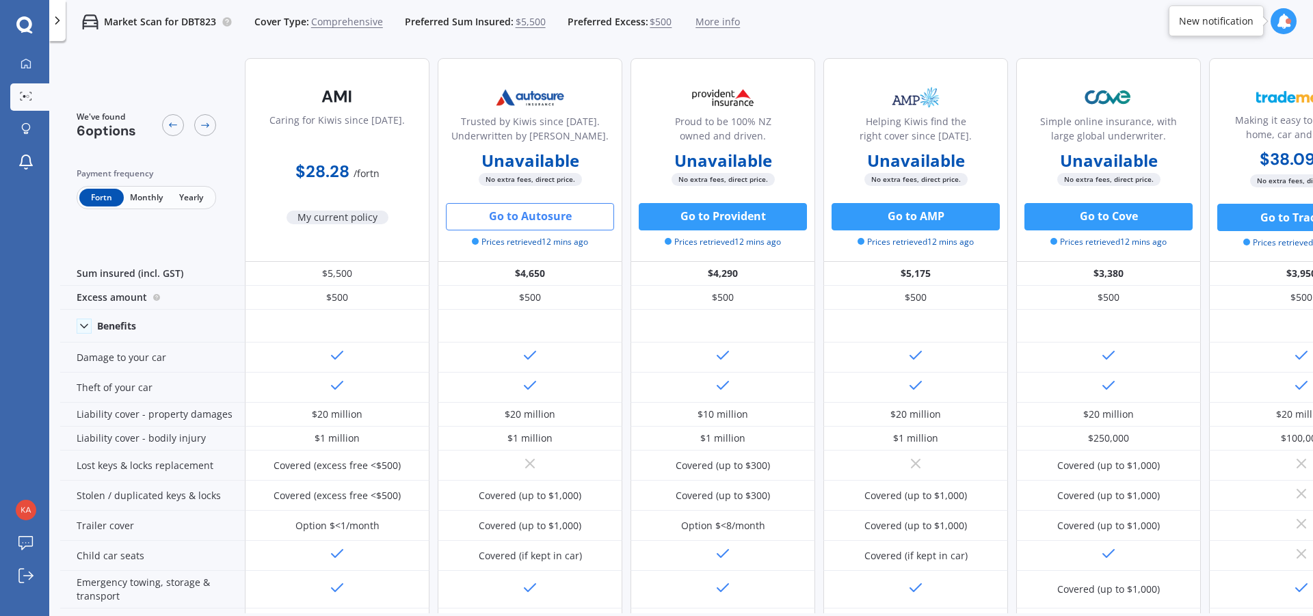
click at [136, 198] on span "Monthly" at bounding box center [146, 198] width 44 height 18
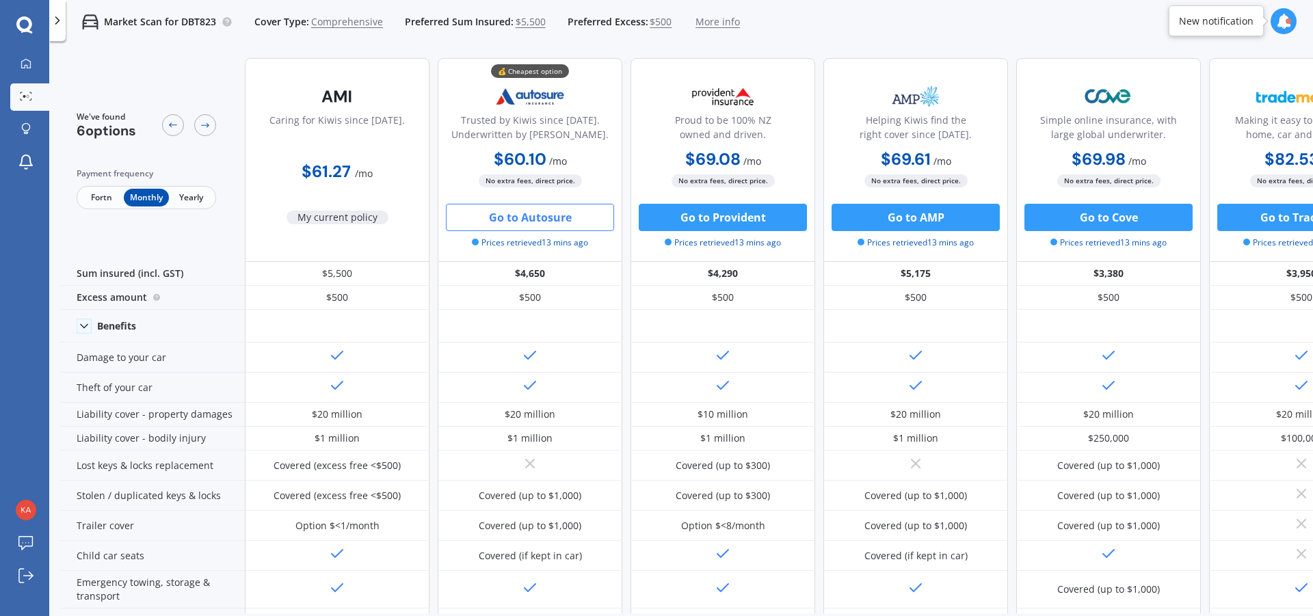
click at [186, 198] on span "Yearly" at bounding box center [191, 198] width 44 height 18
click at [134, 194] on span "Monthly" at bounding box center [146, 198] width 44 height 18
click at [94, 198] on span "Fortn" at bounding box center [101, 198] width 44 height 18
